Goal: Navigation & Orientation: Find specific page/section

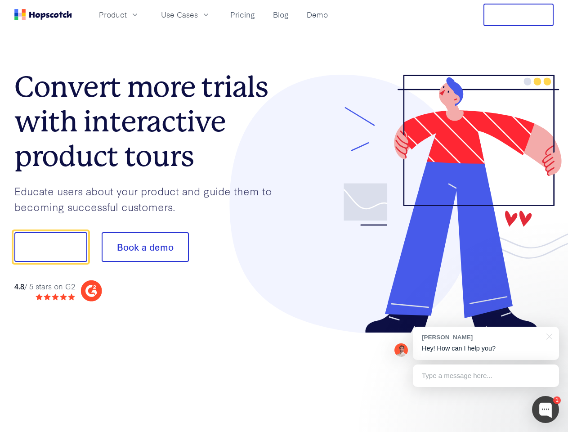
click at [284, 216] on div at bounding box center [419, 204] width 270 height 259
click at [127, 14] on span "Product" at bounding box center [113, 14] width 28 height 11
click at [198, 14] on span "Use Cases" at bounding box center [179, 14] width 37 height 11
click at [519, 15] on button "Free Trial" at bounding box center [519, 15] width 70 height 22
click at [50, 247] on button "Show me!" at bounding box center [50, 247] width 73 height 30
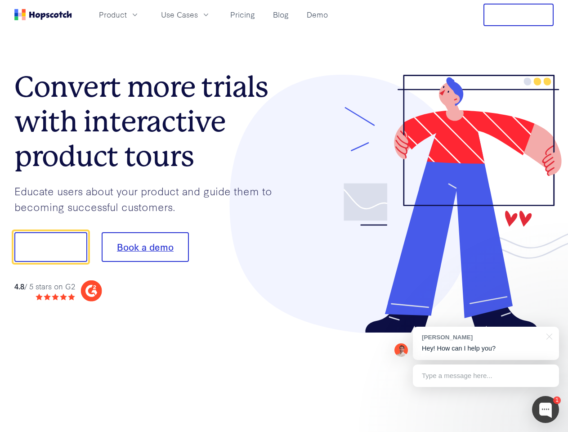
click at [145, 247] on button "Book a demo" at bounding box center [145, 247] width 87 height 30
click at [546, 409] on div at bounding box center [545, 409] width 27 height 27
click at [486, 343] on div "[PERSON_NAME] Hey! How can I help you?" at bounding box center [486, 343] width 146 height 33
click at [548, 336] on div at bounding box center [474, 246] width 169 height 300
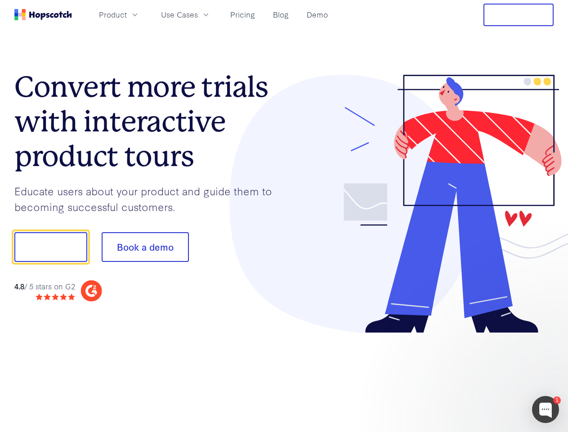
click at [486, 376] on div at bounding box center [474, 246] width 169 height 300
